Goal: Transaction & Acquisition: Purchase product/service

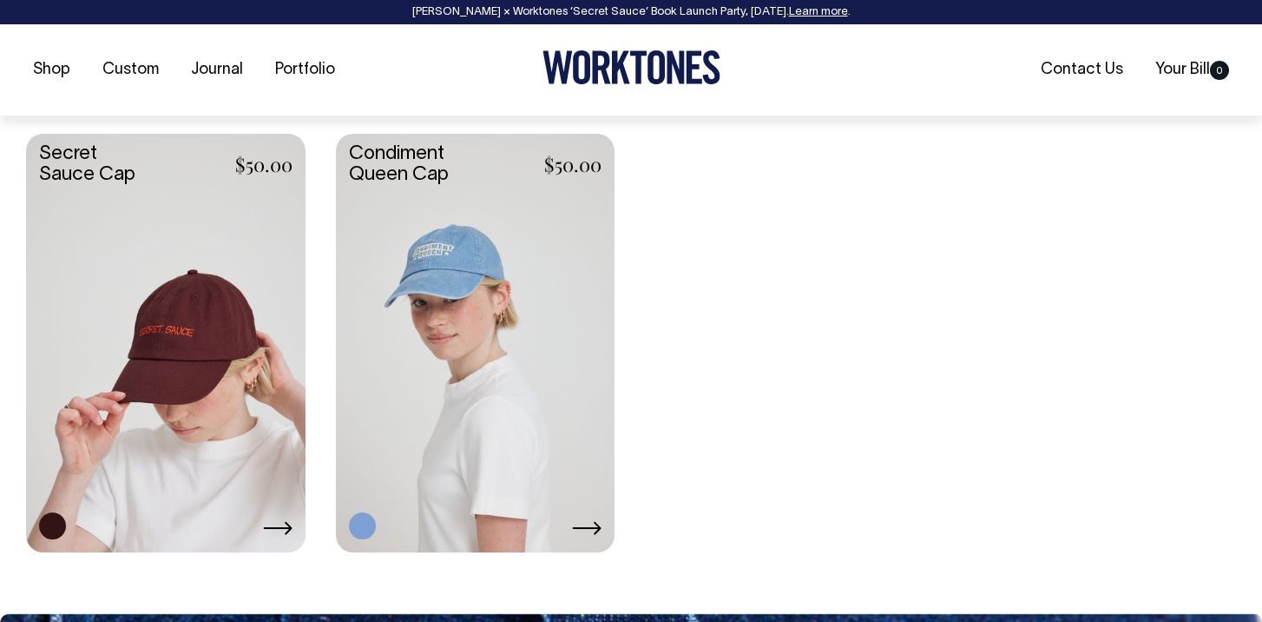
scroll to position [3426, 0]
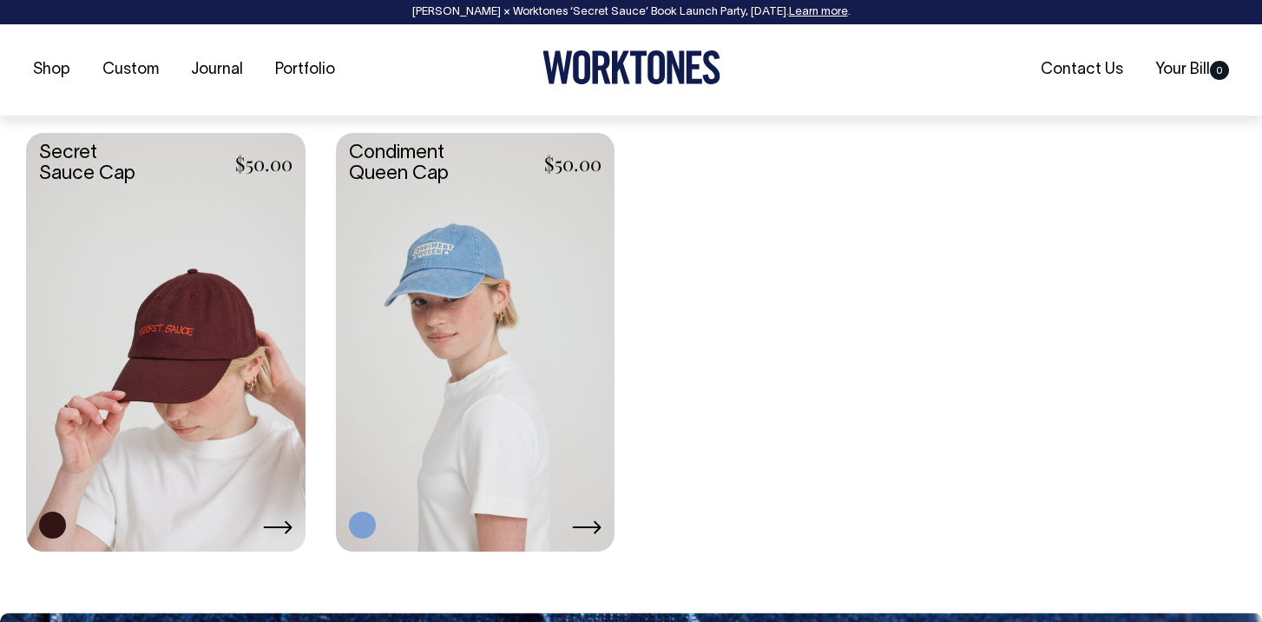
click at [444, 263] on link at bounding box center [476, 340] width 280 height 415
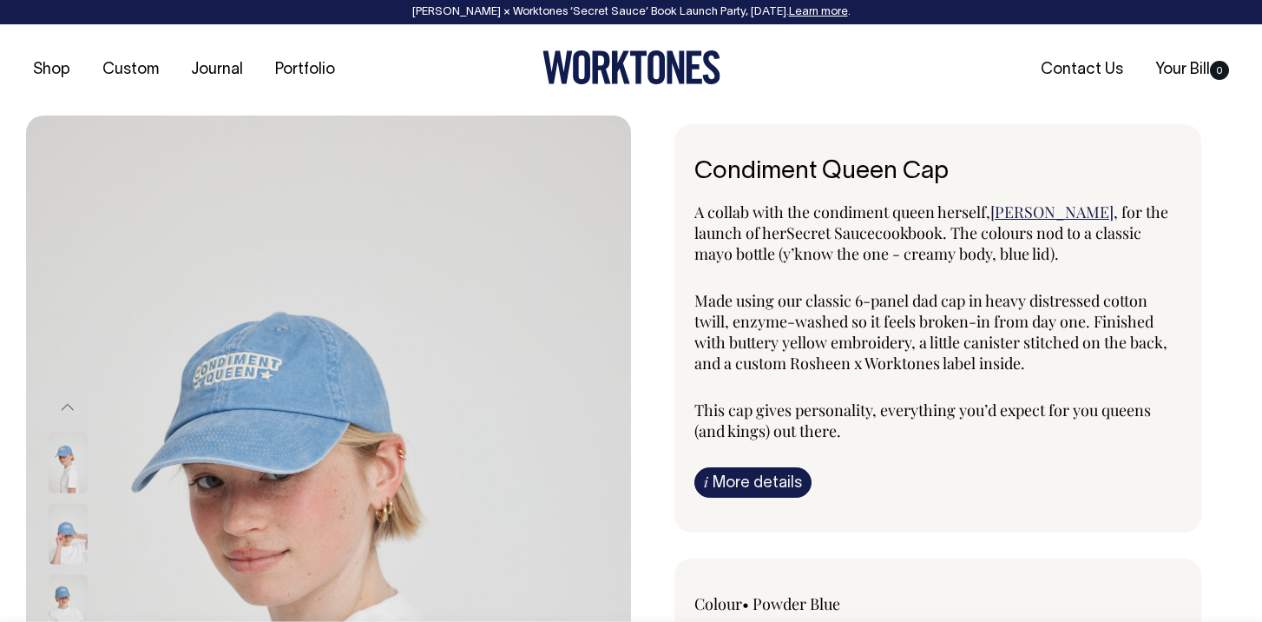
click at [70, 550] on img at bounding box center [68, 534] width 39 height 61
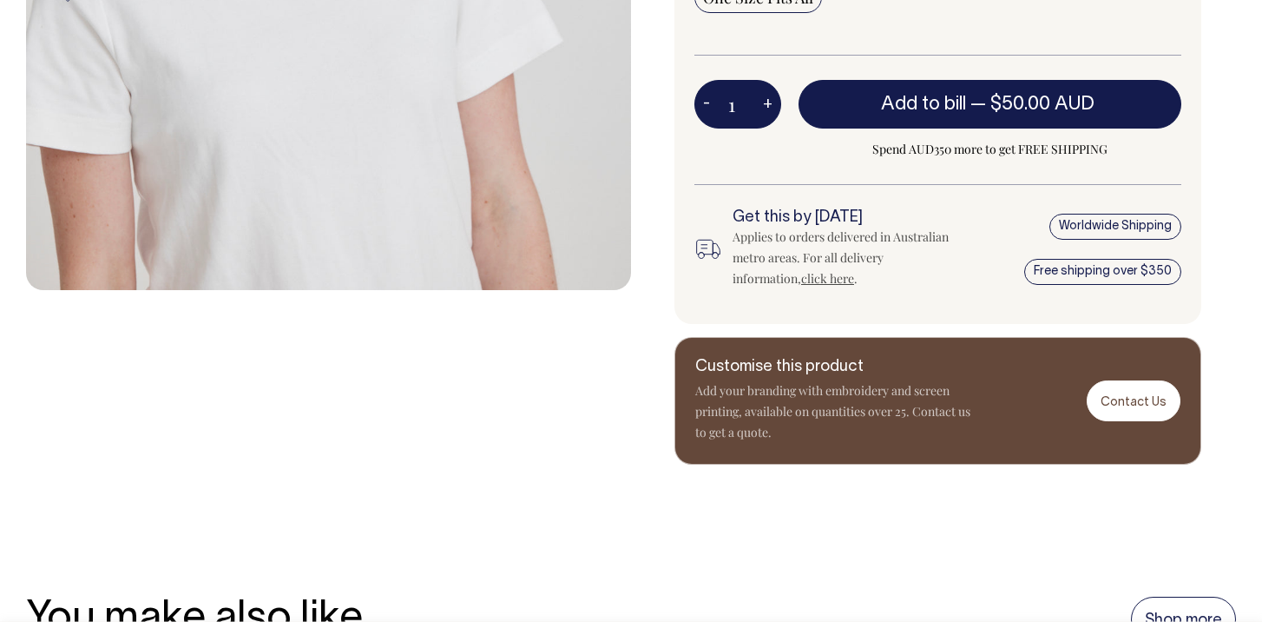
scroll to position [733, 0]
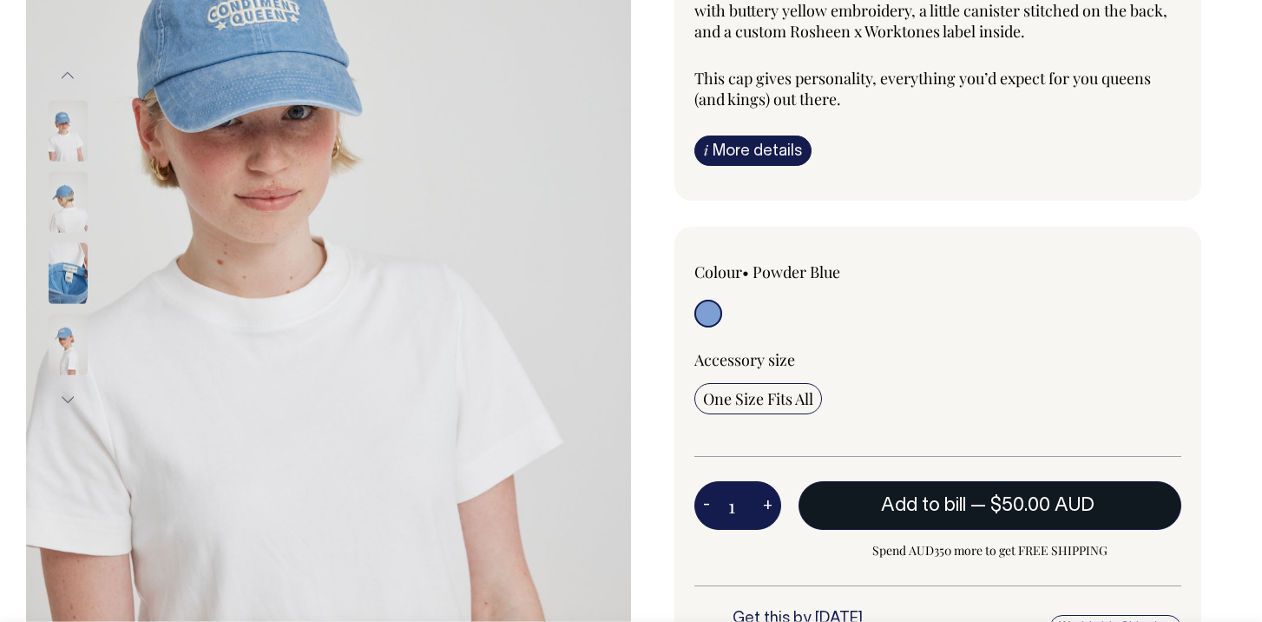
scroll to position [332, 0]
click at [874, 497] on button "Add to bill — $50.00 AUD" at bounding box center [990, 505] width 383 height 49
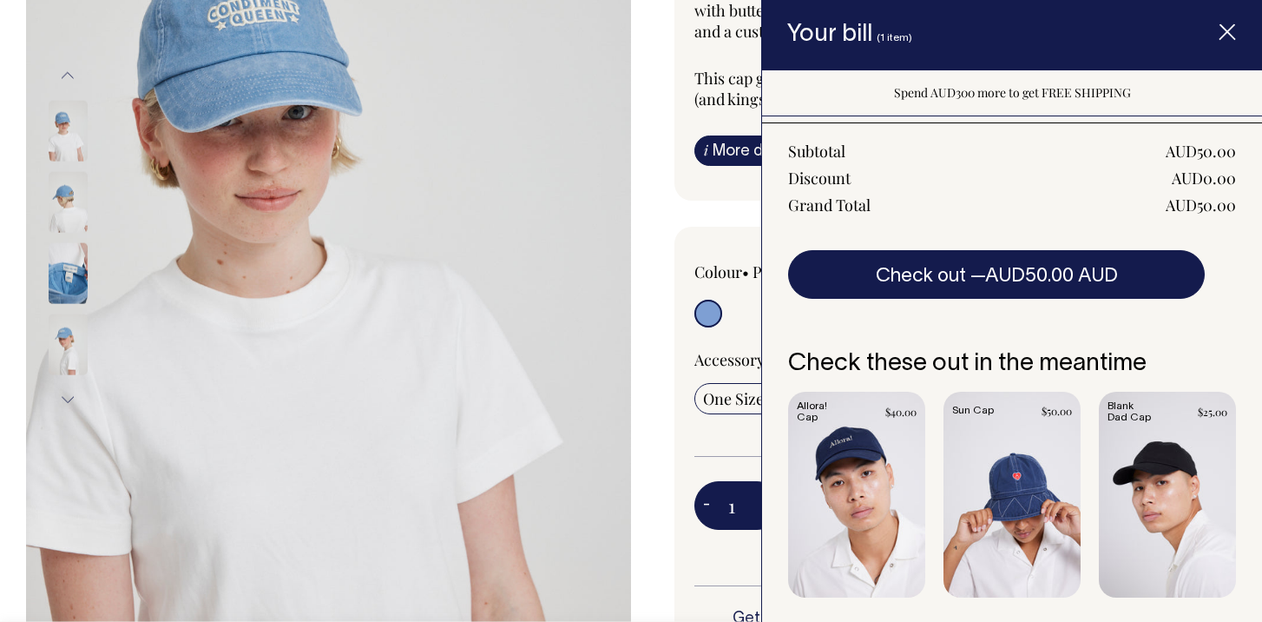
scroll to position [383, 0]
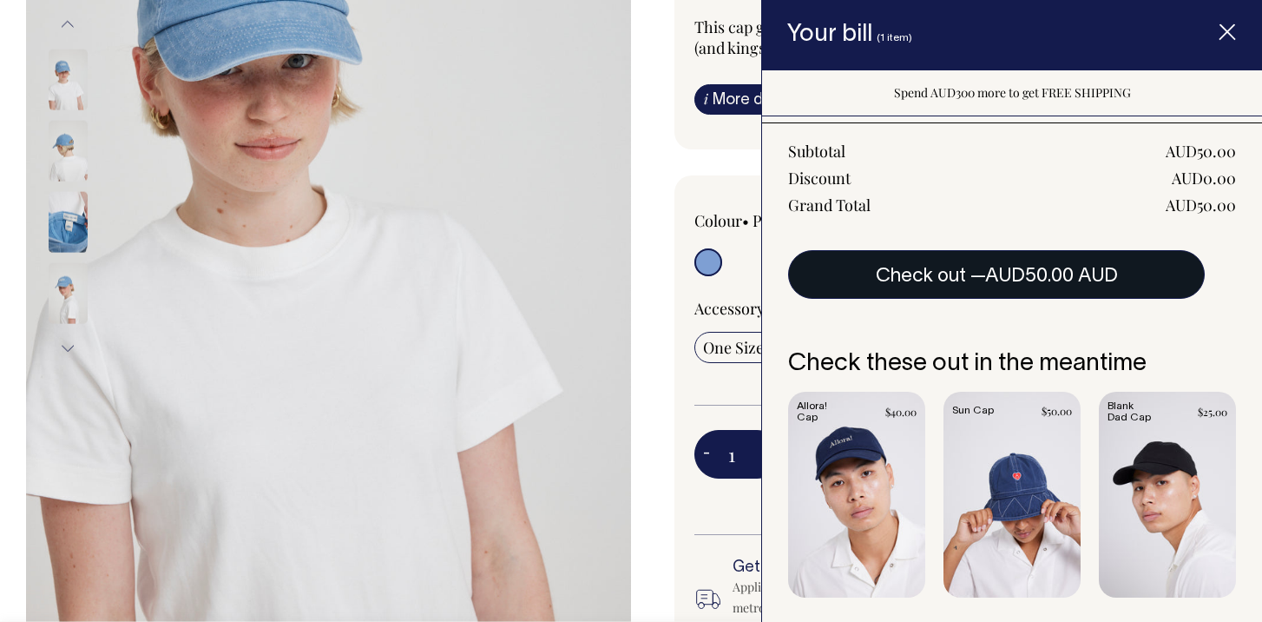
click at [1000, 281] on span "AUD50.00 AUD" at bounding box center [1051, 275] width 133 height 17
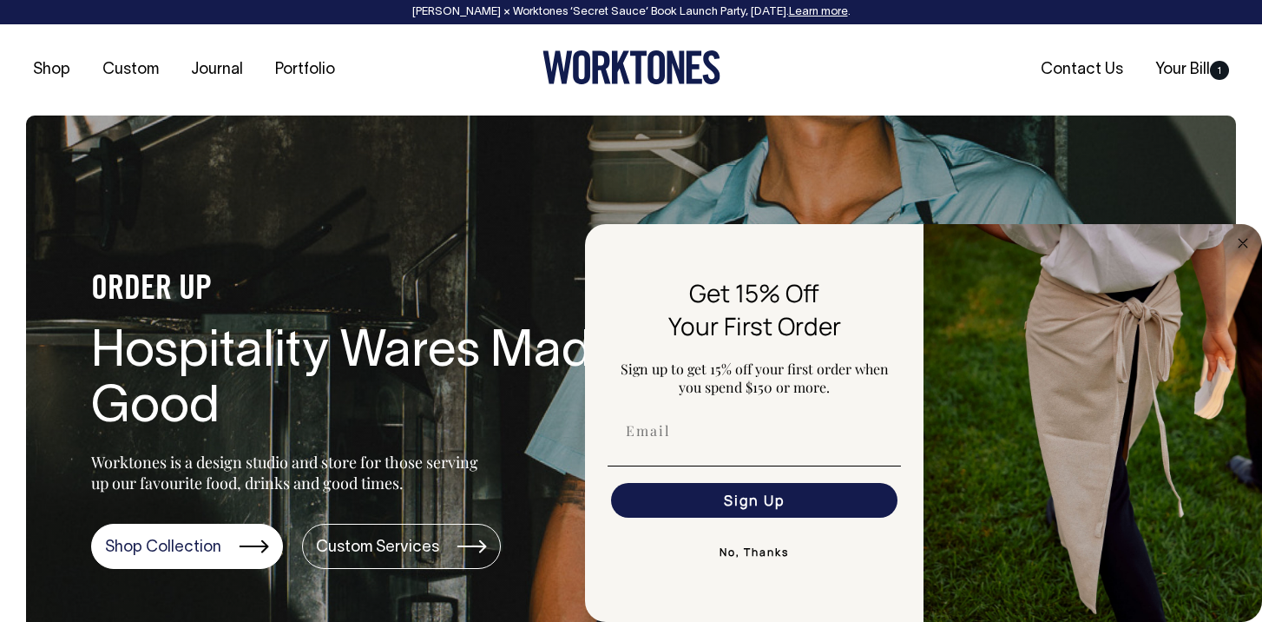
click at [767, 451] on div "FLYOUT Form" at bounding box center [754, 431] width 304 height 52
click at [737, 462] on div "FLYOUT Form" at bounding box center [754, 466] width 304 height 18
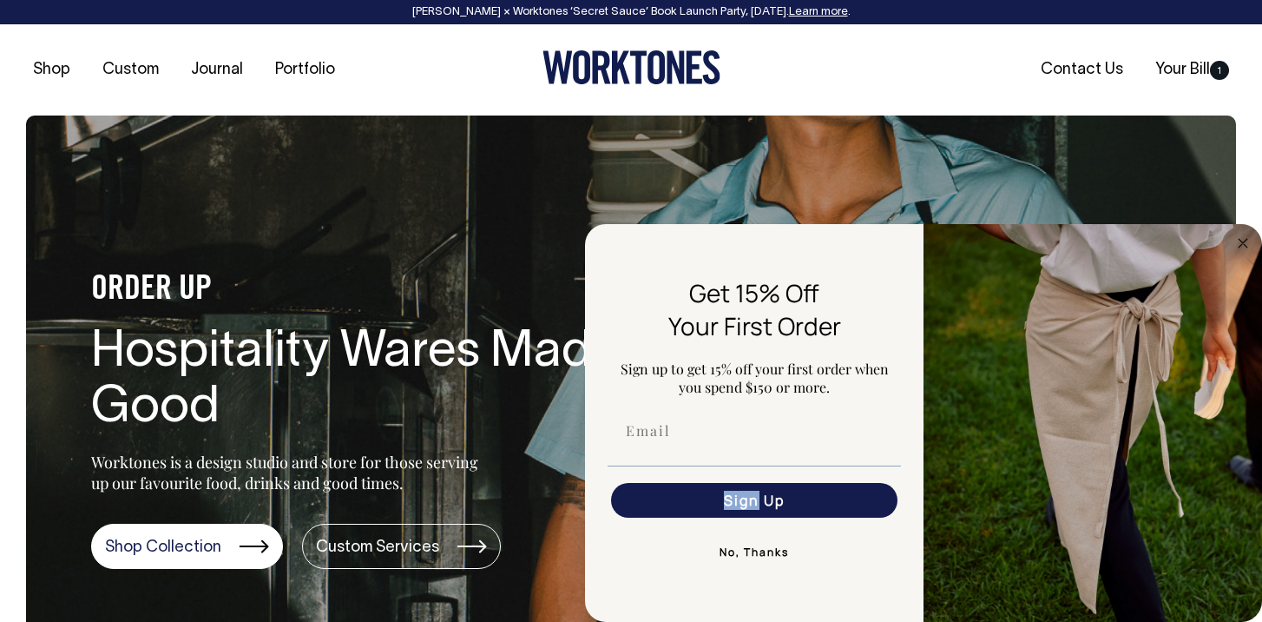
click at [718, 458] on div "FLYOUT Form" at bounding box center [754, 466] width 304 height 18
click at [695, 445] on input "Email" at bounding box center [754, 430] width 286 height 35
click at [925, 55] on div "Shop Custom Journal Portfolio Contact Us Your Bill 1" at bounding box center [631, 69] width 1262 height 91
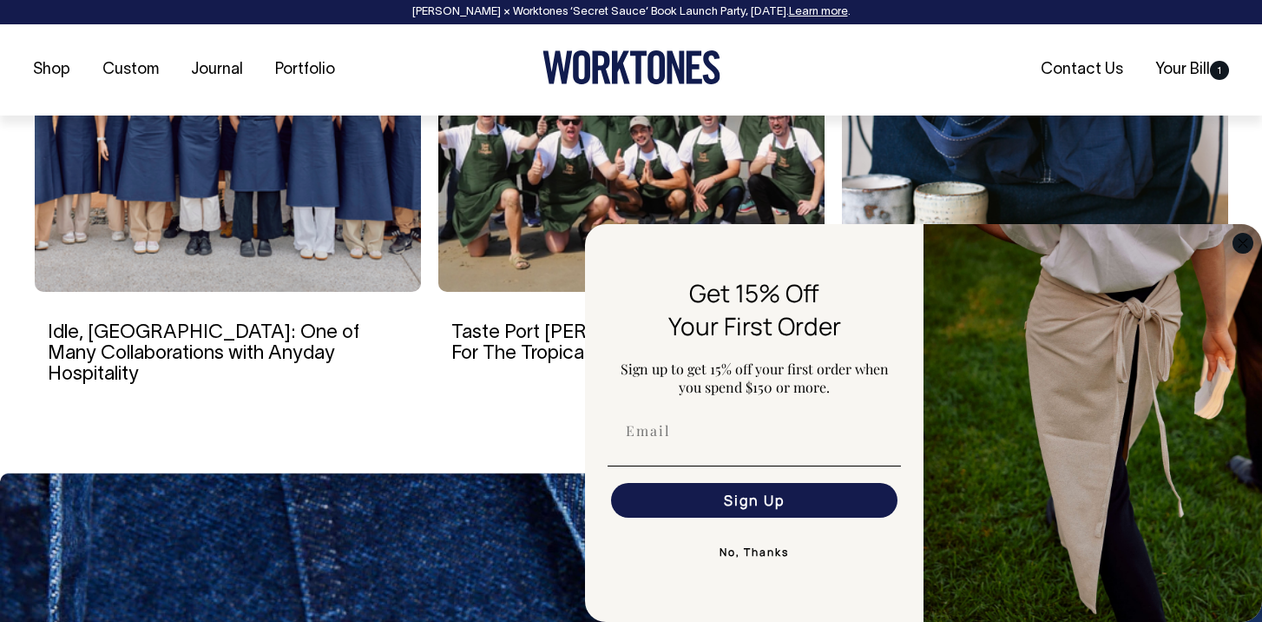
click at [1244, 246] on circle "Close dialog" at bounding box center [1244, 243] width 20 height 20
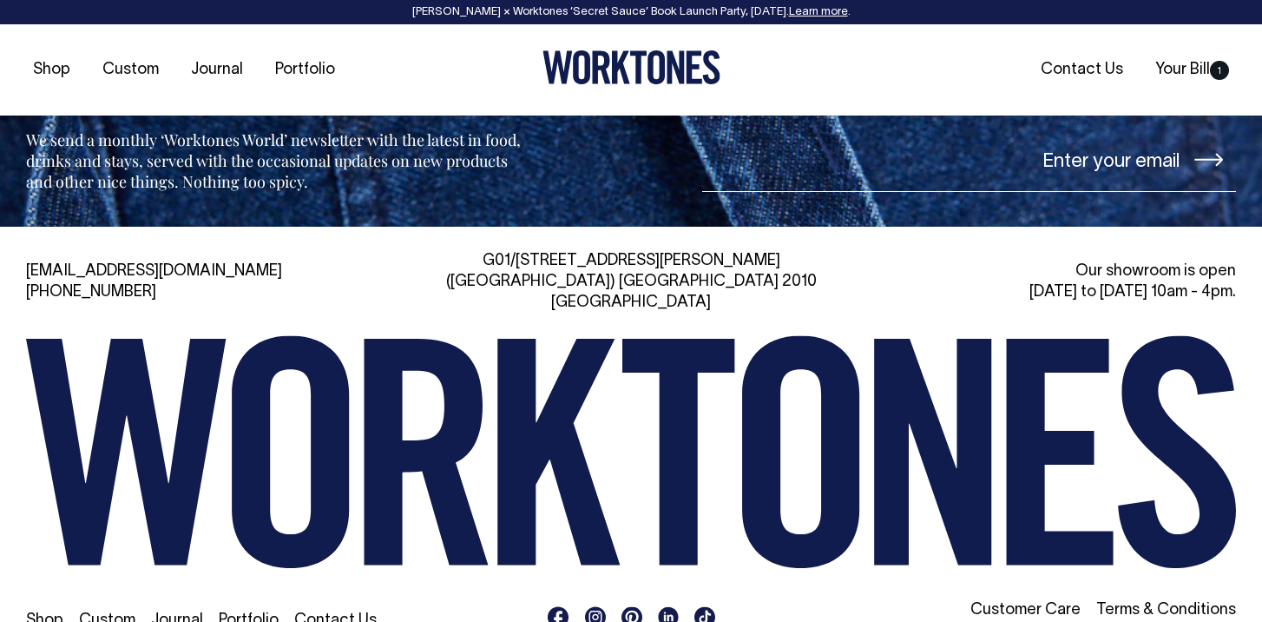
scroll to position [3777, 0]
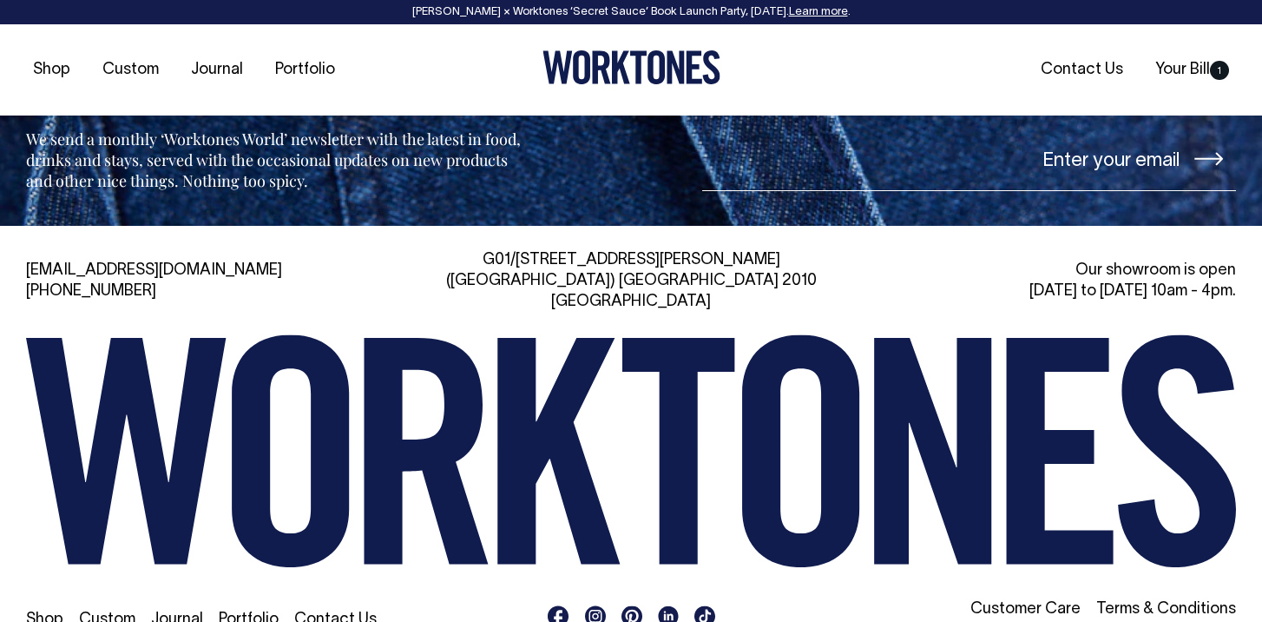
click at [598, 606] on rect at bounding box center [595, 616] width 21 height 21
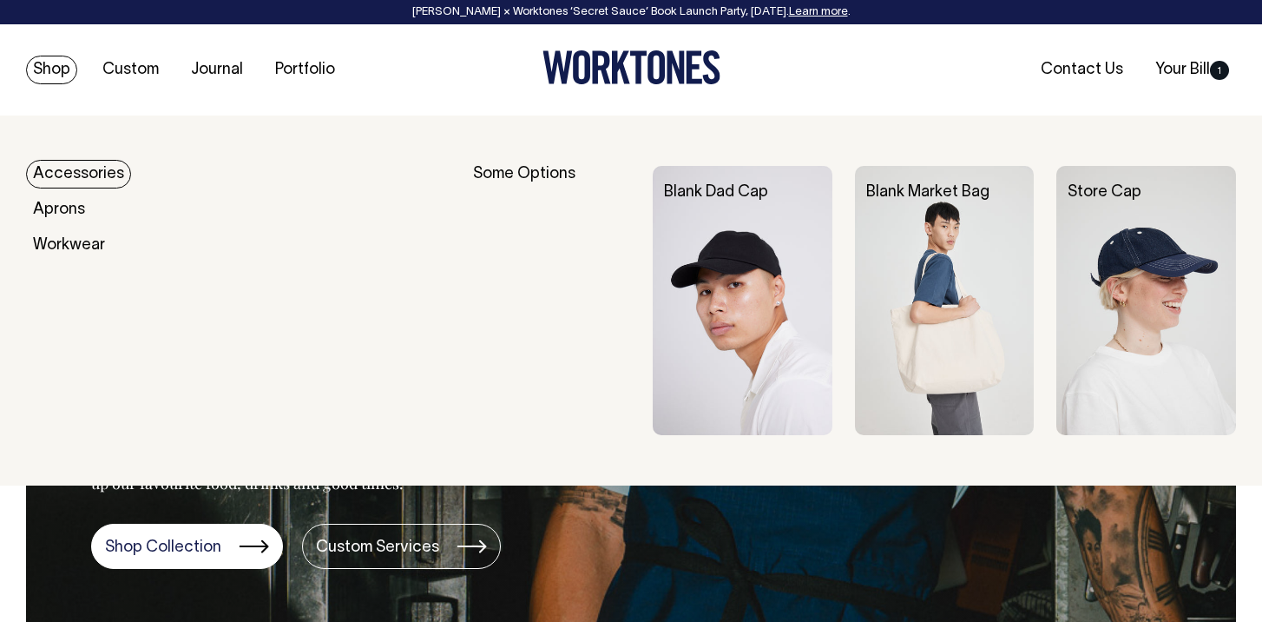
click at [77, 176] on link "Accessories" at bounding box center [78, 174] width 105 height 29
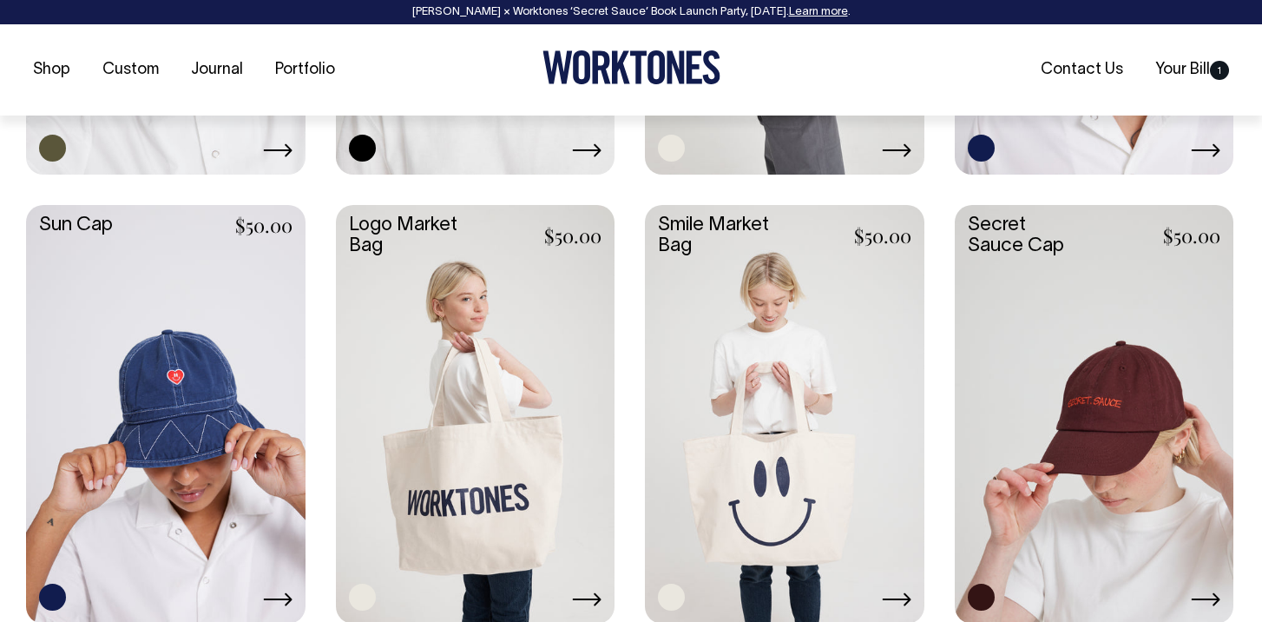
scroll to position [1558, 0]
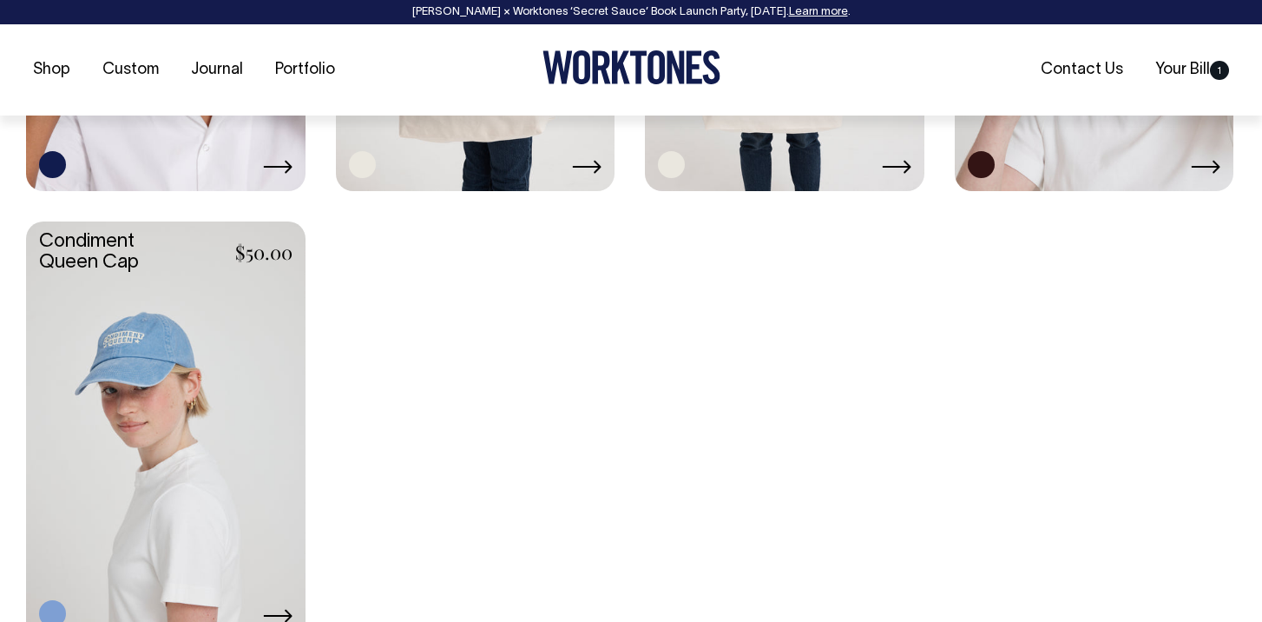
click at [171, 324] on link at bounding box center [166, 428] width 280 height 415
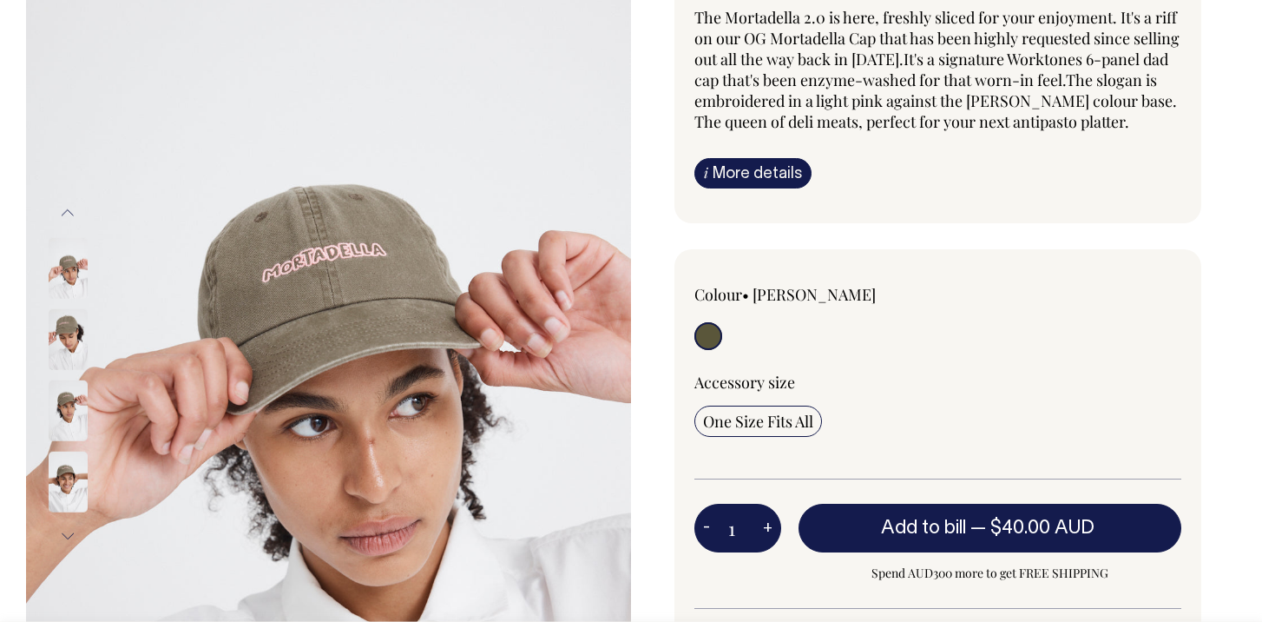
scroll to position [195, 0]
click at [60, 331] on img at bounding box center [68, 337] width 39 height 61
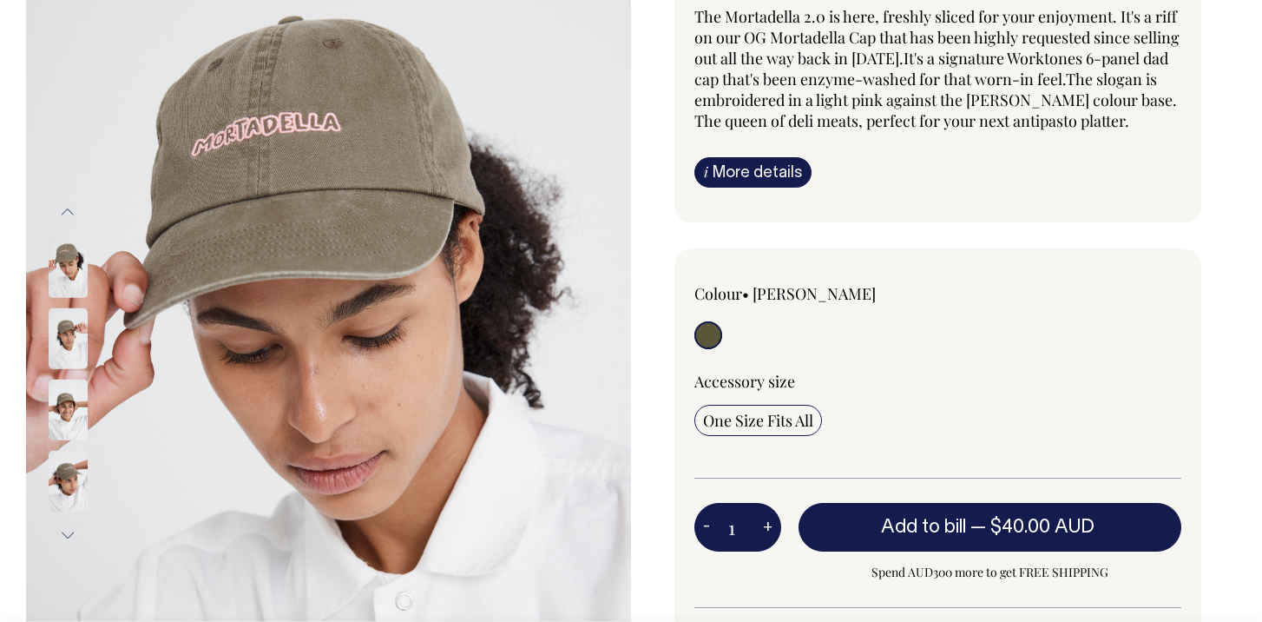
click at [63, 285] on img at bounding box center [68, 266] width 39 height 61
click at [61, 344] on img at bounding box center [68, 337] width 39 height 61
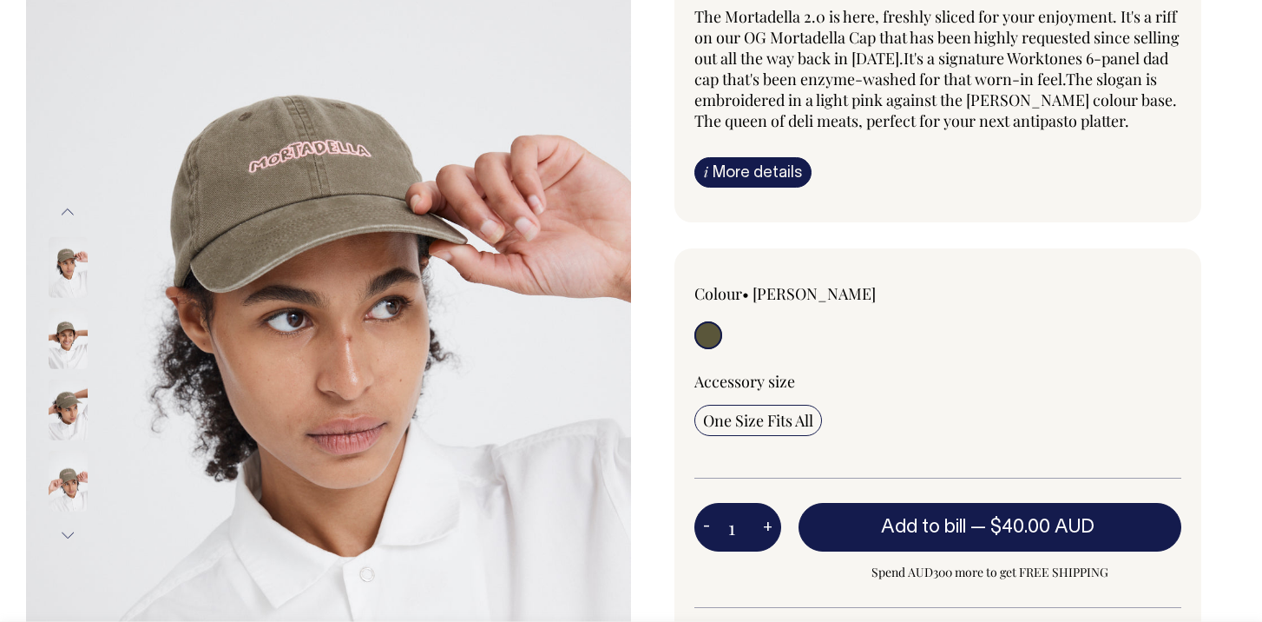
click at [63, 427] on img at bounding box center [68, 409] width 39 height 61
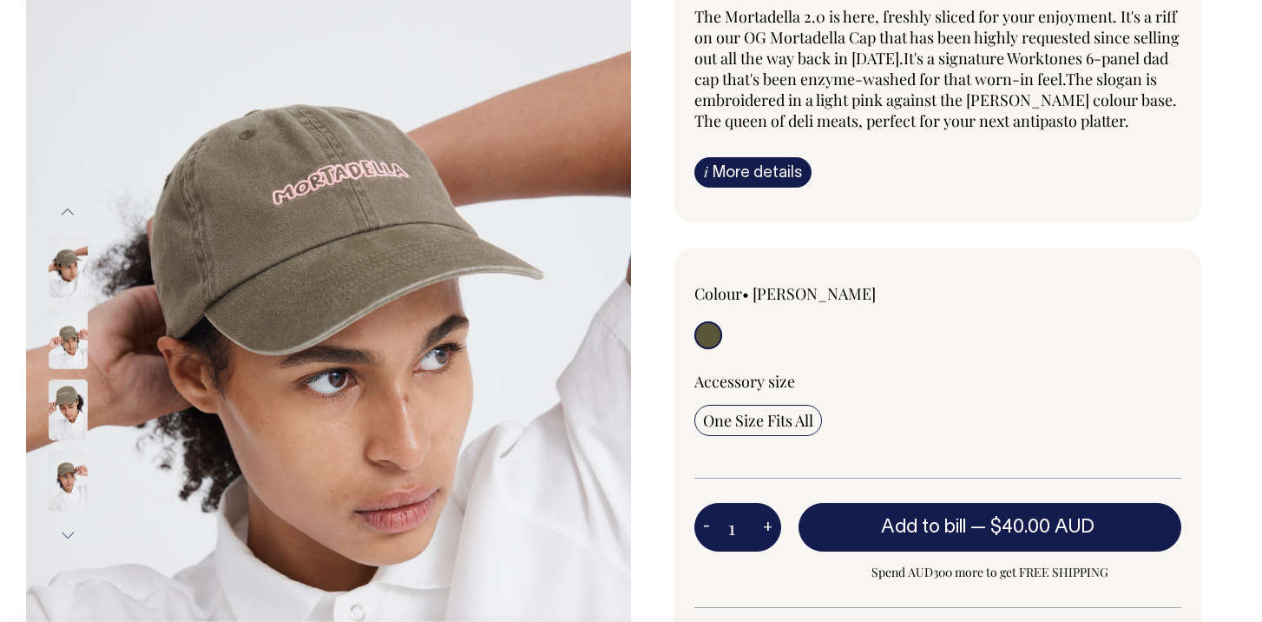
click at [65, 423] on img at bounding box center [68, 409] width 39 height 61
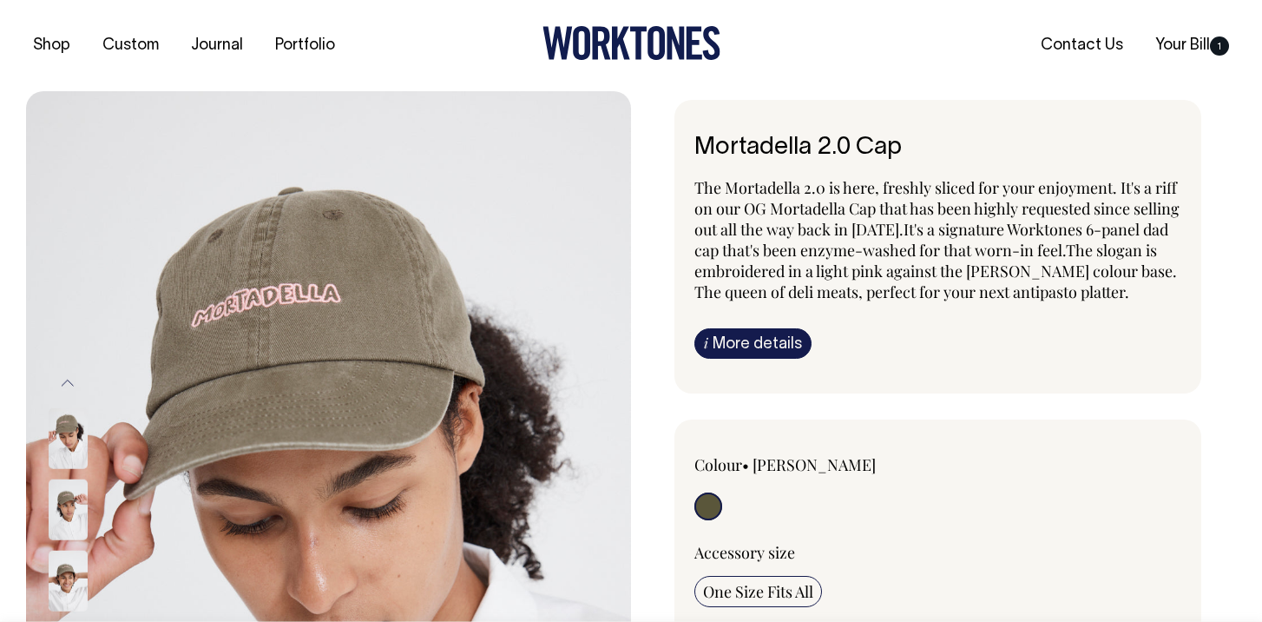
scroll to position [24, 0]
click at [1218, 49] on span "1" at bounding box center [1219, 45] width 19 height 19
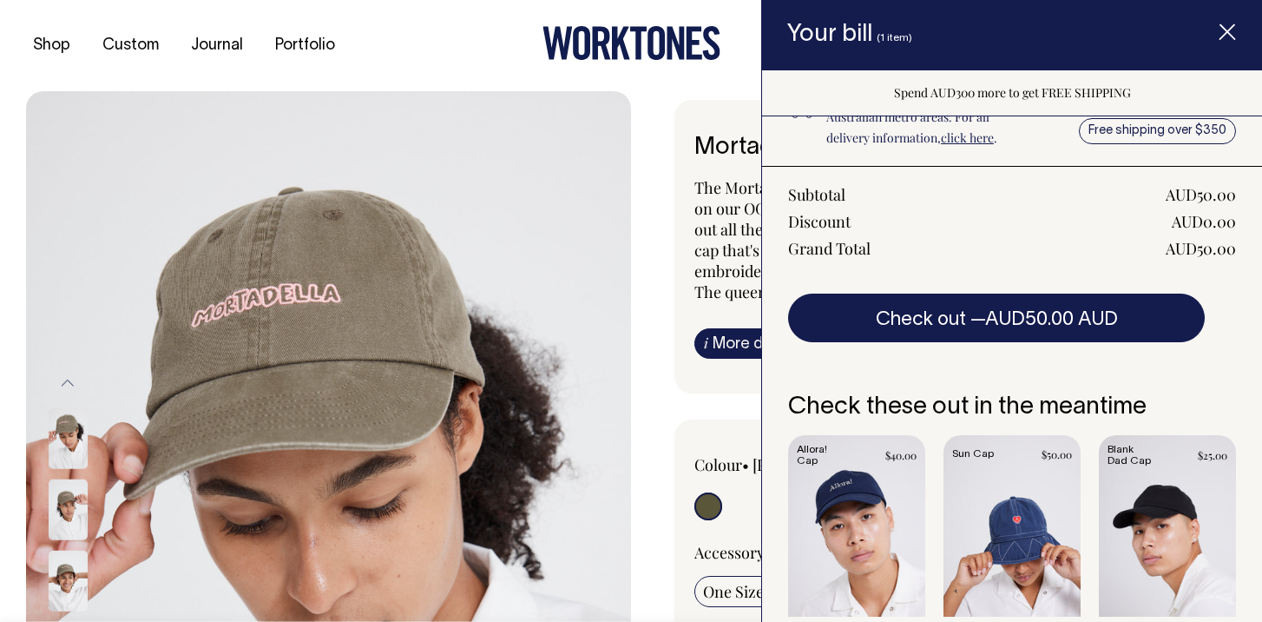
scroll to position [267, 0]
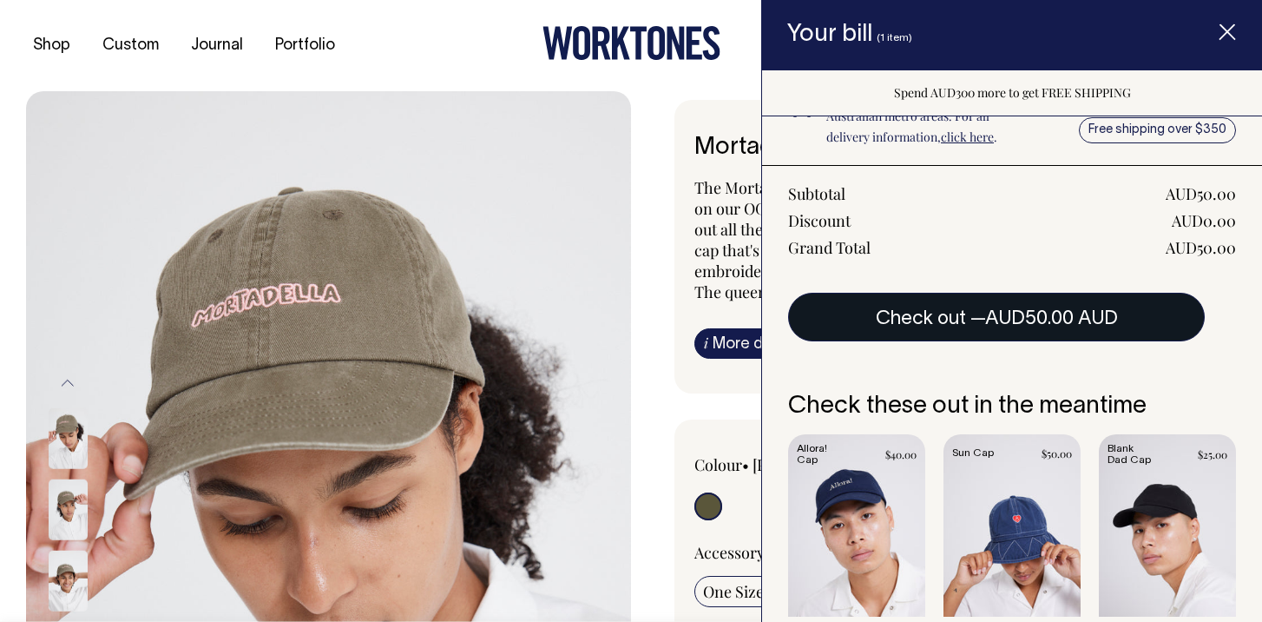
click at [979, 319] on button "Check out — AUD50.00 AUD" at bounding box center [996, 317] width 417 height 49
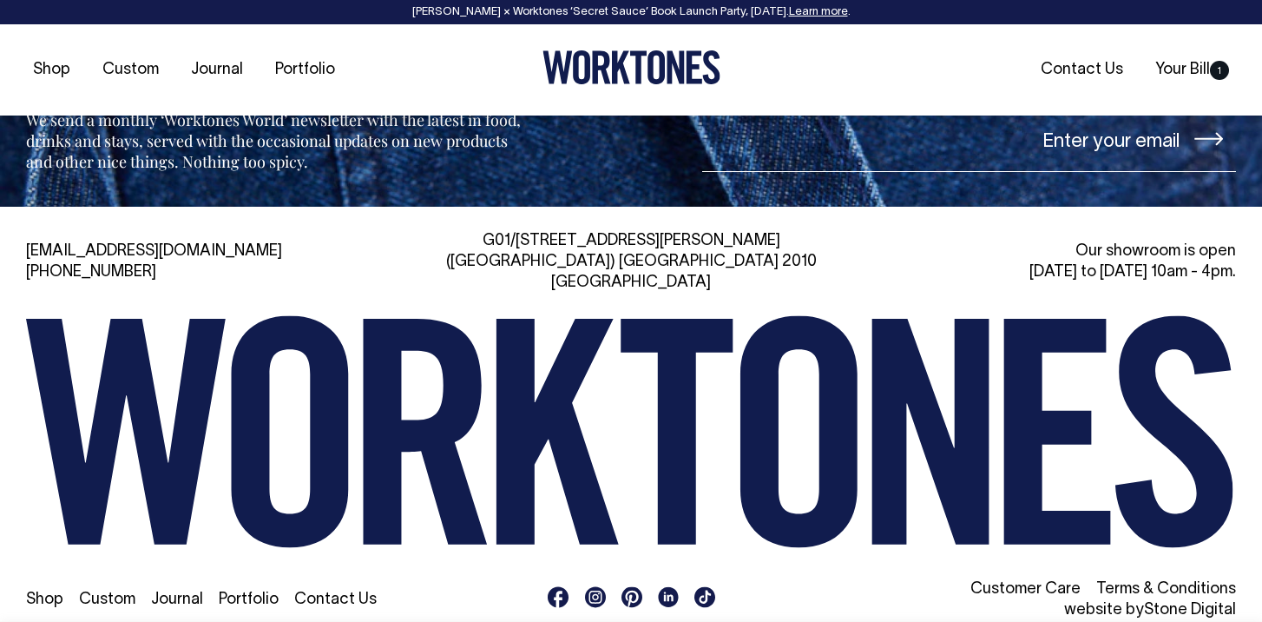
scroll to position [2139, 0]
